Goal: Navigation & Orientation: Find specific page/section

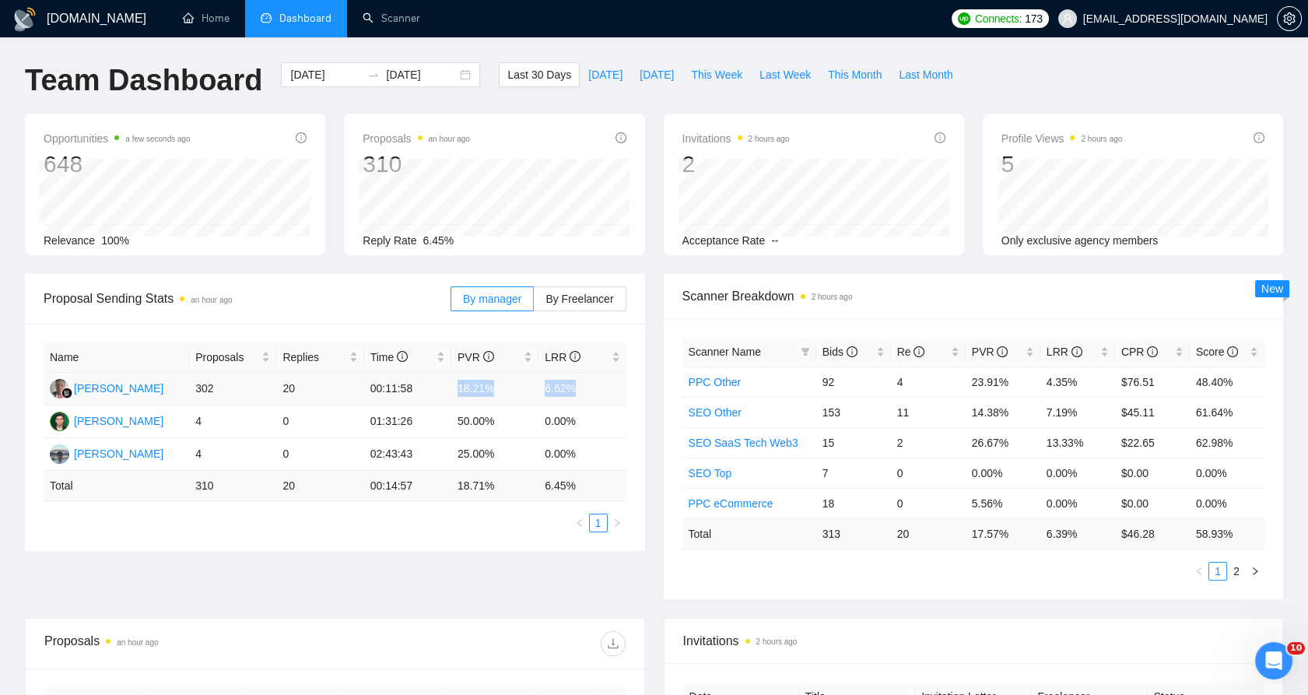
drag, startPoint x: 447, startPoint y: 383, endPoint x: 421, endPoint y: 383, distance: 25.7
click at [423, 383] on tr "[PERSON_NAME] 302 20 00:11:58 18.21% 6.62%" at bounding box center [335, 389] width 583 height 33
drag, startPoint x: 421, startPoint y: 383, endPoint x: 539, endPoint y: 393, distance: 118.7
click at [539, 397] on tr "[PERSON_NAME] 302 20 00:11:58 18.21% 6.62%" at bounding box center [335, 389] width 583 height 33
click at [548, 386] on td "6.62%" at bounding box center [582, 389] width 87 height 33
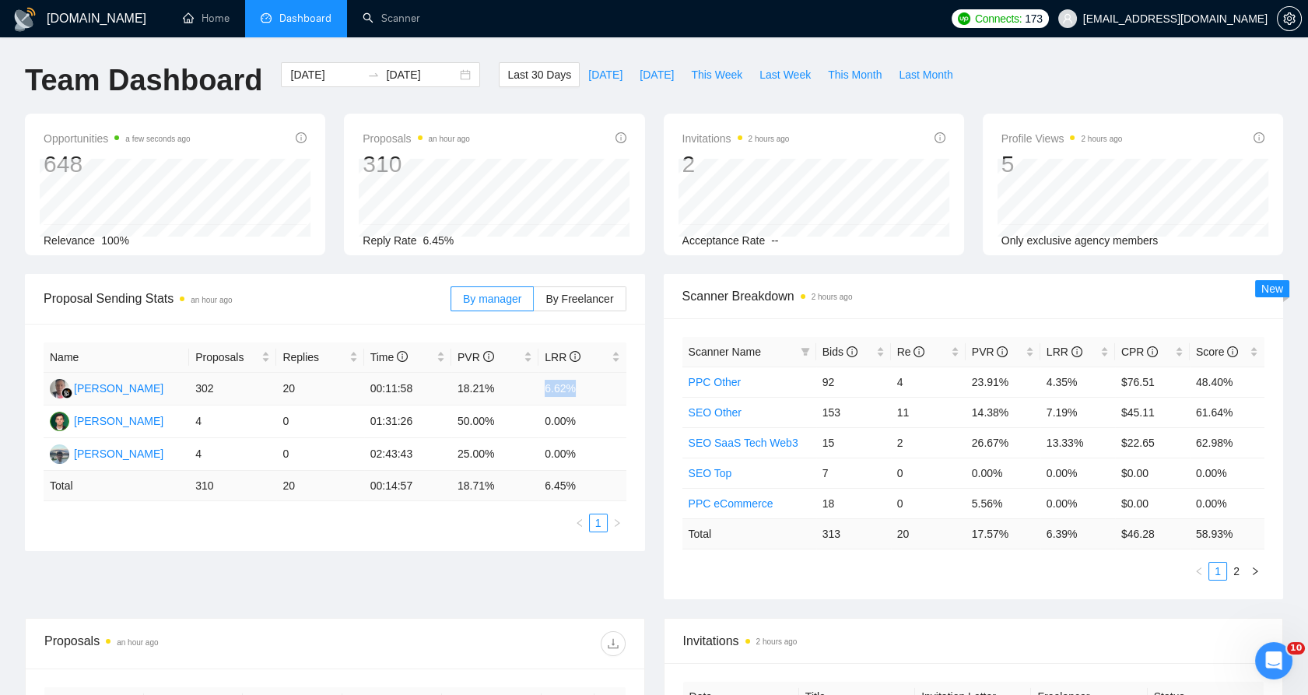
drag, startPoint x: 535, startPoint y: 389, endPoint x: 589, endPoint y: 385, distance: 54.7
click at [589, 385] on tr "[PERSON_NAME] 302 20 00:11:58 18.21% 6.62%" at bounding box center [335, 389] width 583 height 33
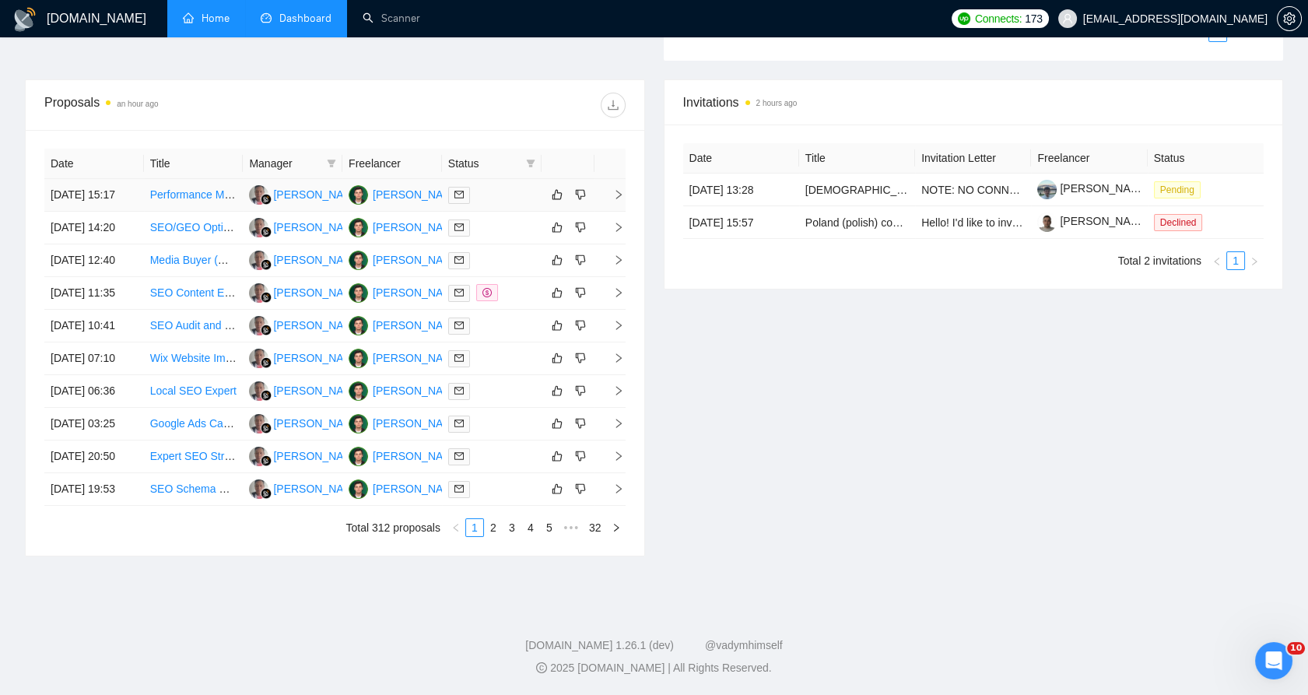
scroll to position [598, 0]
click at [211, 12] on link "Home" at bounding box center [206, 18] width 47 height 13
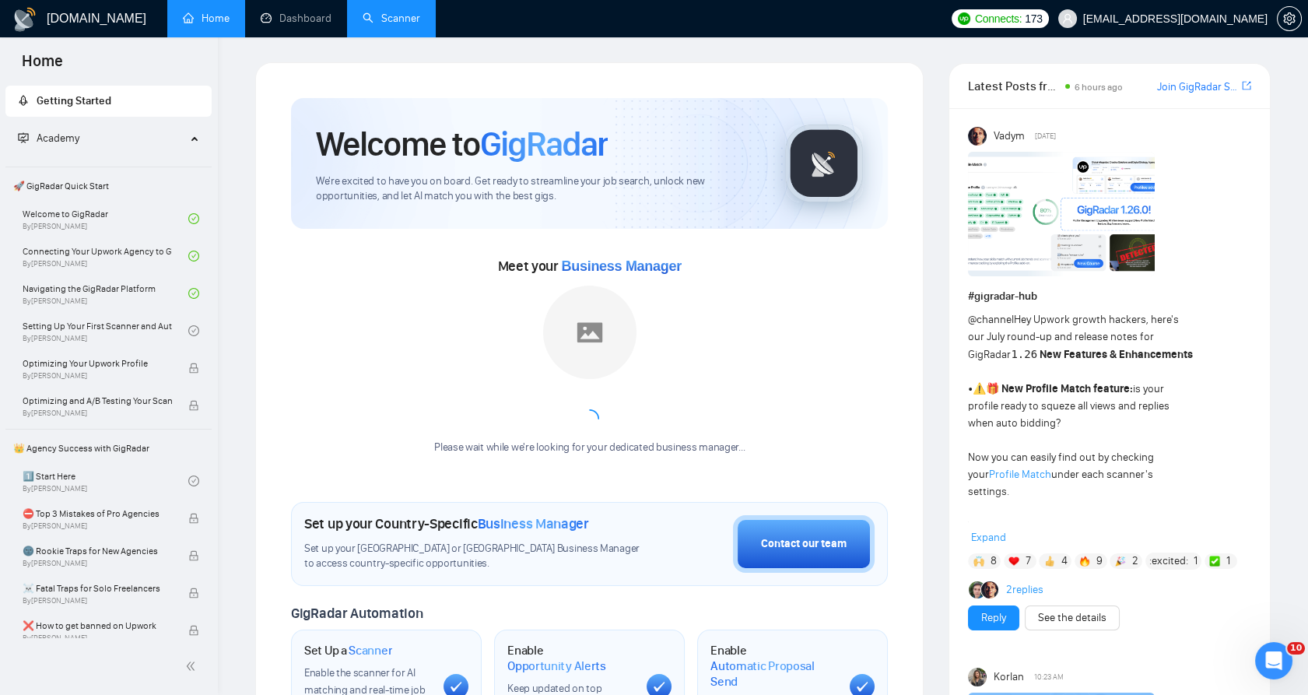
click at [405, 25] on link "Scanner" at bounding box center [392, 18] width 58 height 13
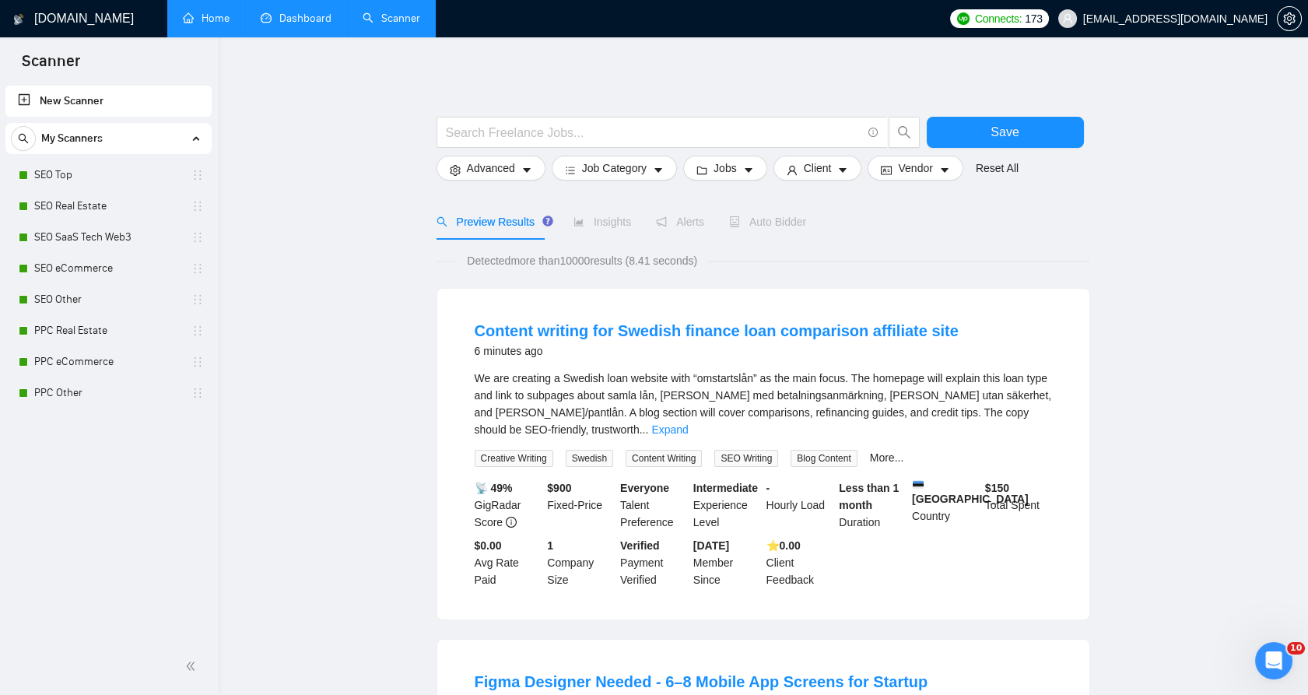
click at [266, 16] on link "Dashboard" at bounding box center [296, 18] width 71 height 13
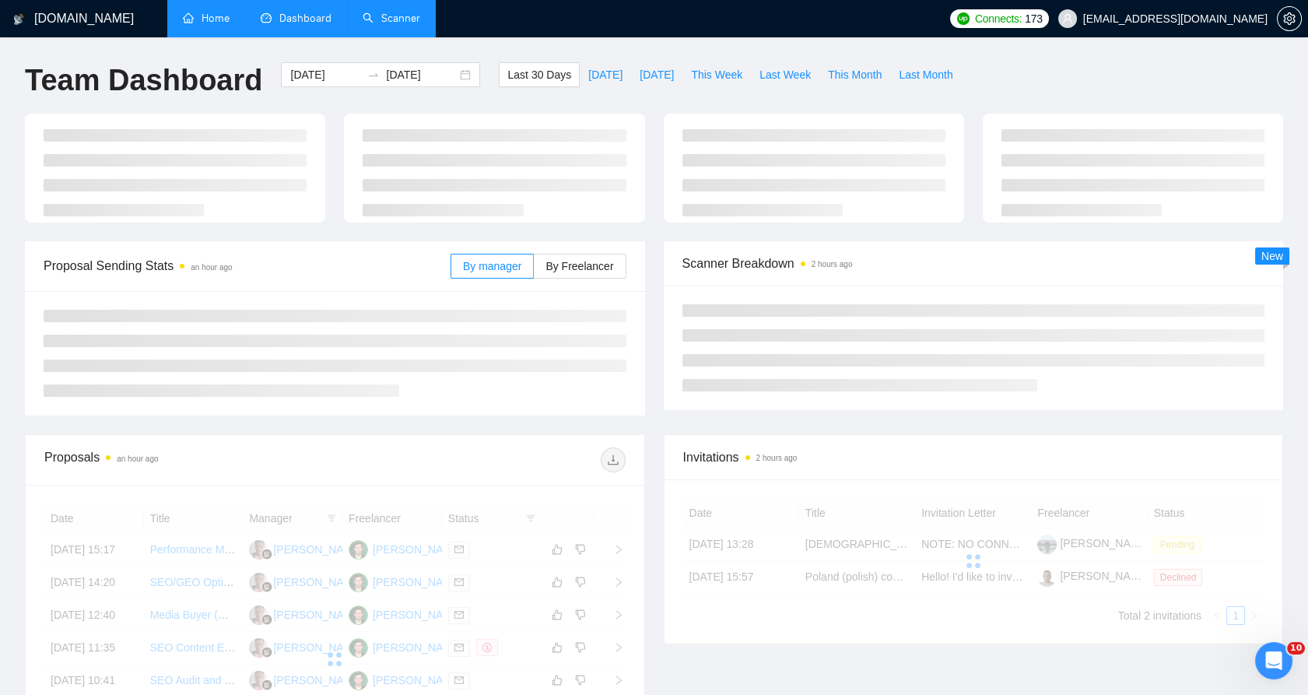
click at [380, 12] on link "Scanner" at bounding box center [392, 18] width 58 height 13
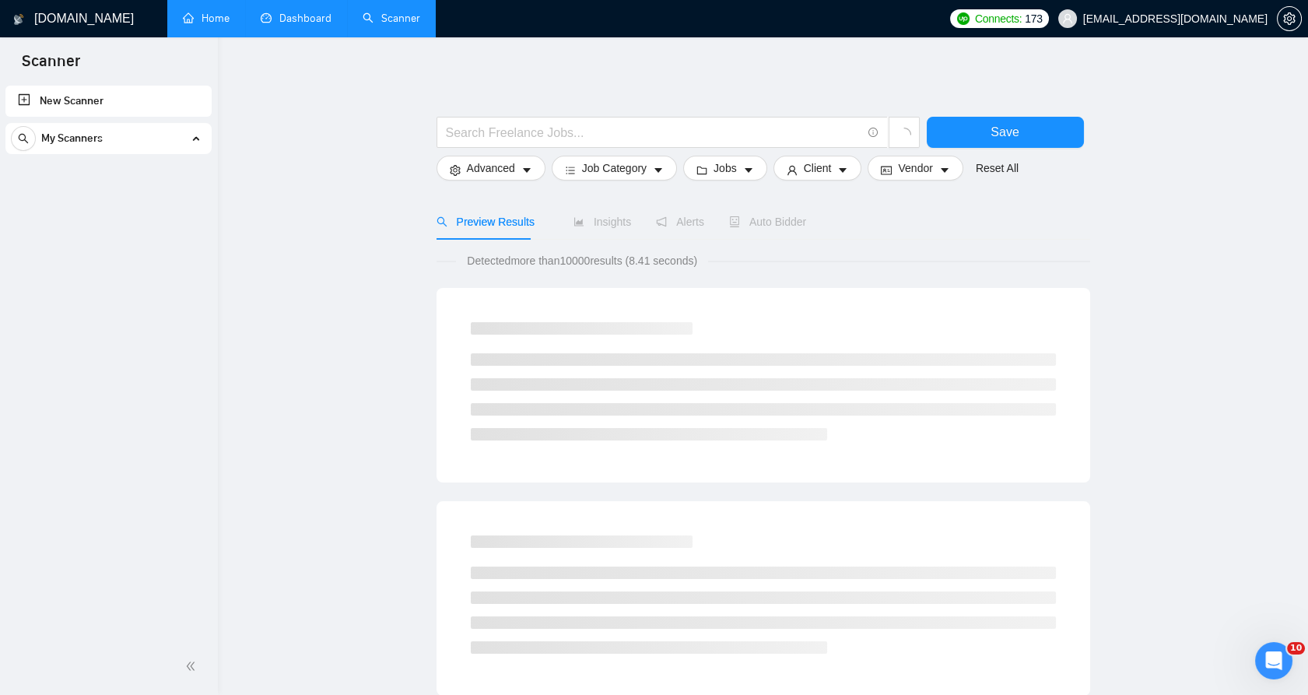
click at [191, 18] on link "Home" at bounding box center [206, 18] width 47 height 13
